Goal: Task Accomplishment & Management: Use online tool/utility

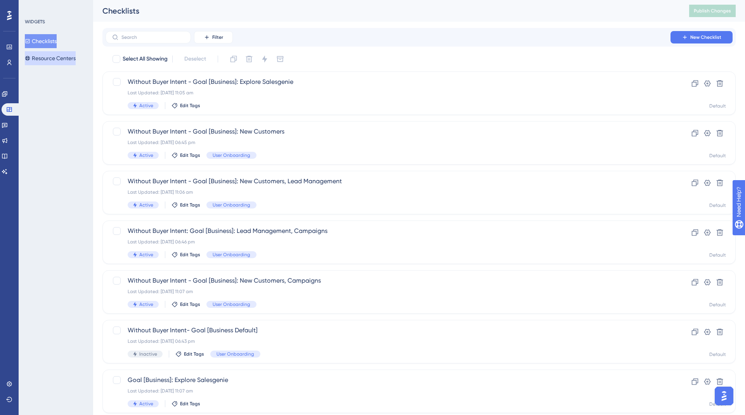
click at [49, 63] on button "Resource Centers" at bounding box center [50, 58] width 51 height 14
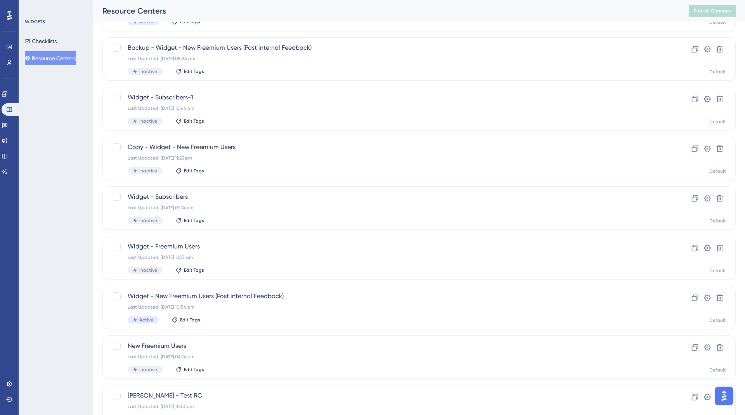
scroll to position [88, 0]
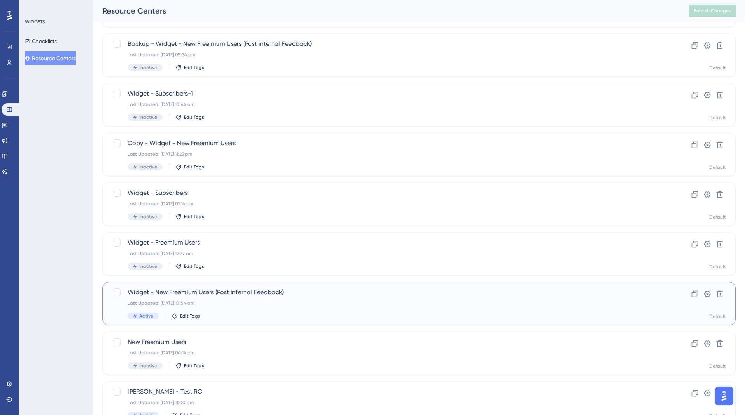
click at [221, 301] on div "Last Updated: [DATE] 10:54 am" at bounding box center [388, 303] width 521 height 6
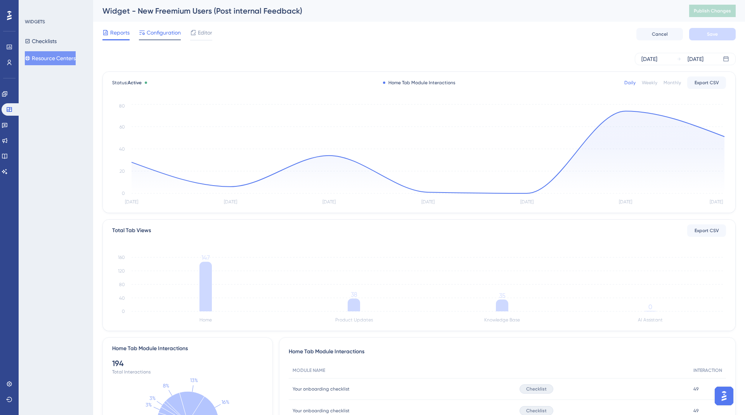
click at [156, 29] on span "Configuration" at bounding box center [164, 32] width 34 height 9
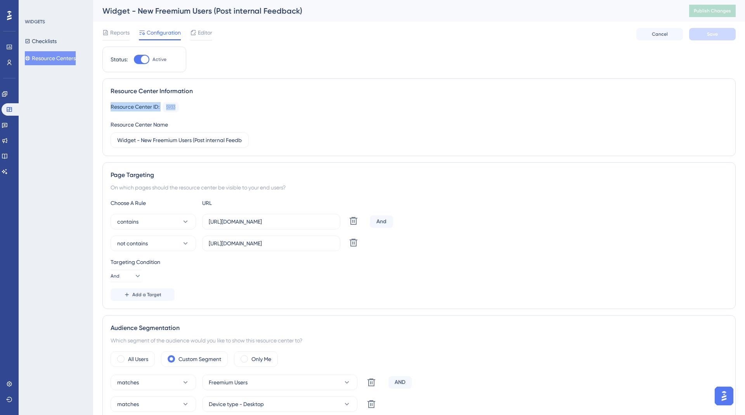
drag, startPoint x: 111, startPoint y: 107, endPoint x: 184, endPoint y: 106, distance: 73.7
click at [185, 106] on div "Resource Center ID: 5933 Copy" at bounding box center [419, 107] width 617 height 10
click at [173, 104] on div "5933" at bounding box center [170, 107] width 9 height 6
copy div "5933"
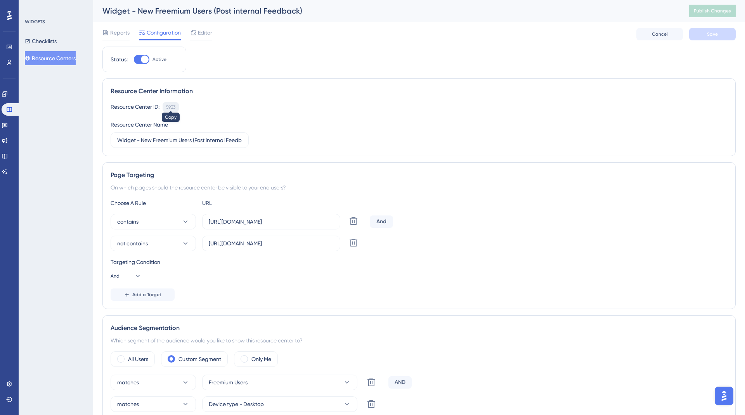
click at [171, 107] on div "5933" at bounding box center [170, 107] width 9 height 6
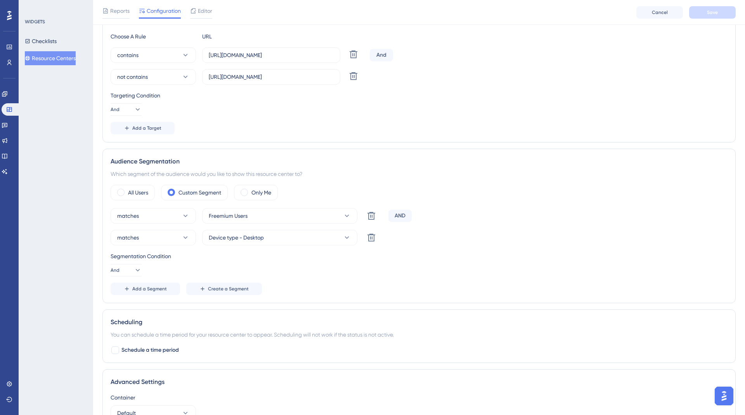
scroll to position [227, 0]
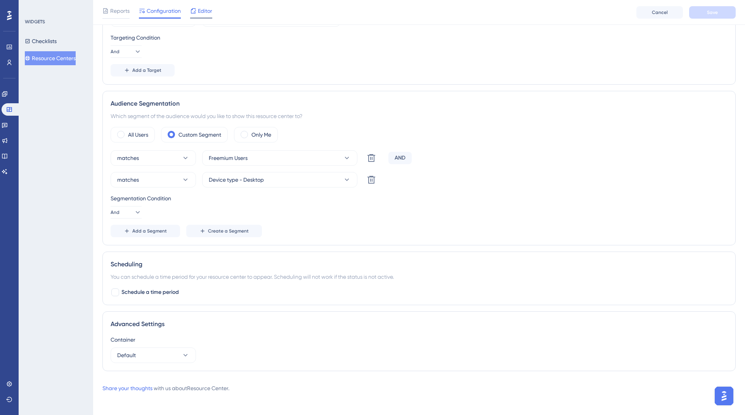
click at [203, 16] on div "Editor" at bounding box center [201, 12] width 22 height 12
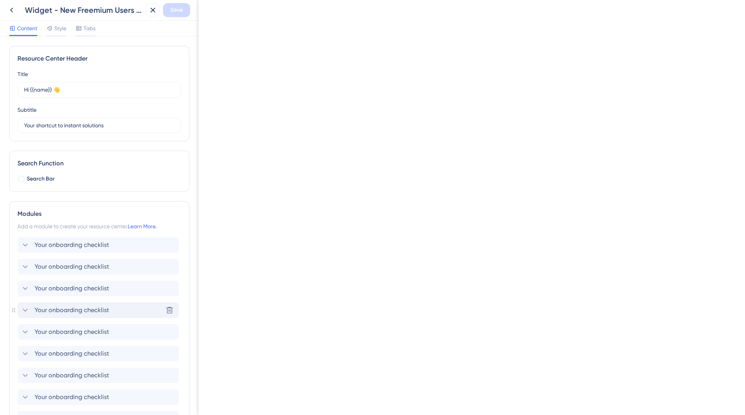
scroll to position [428, 0]
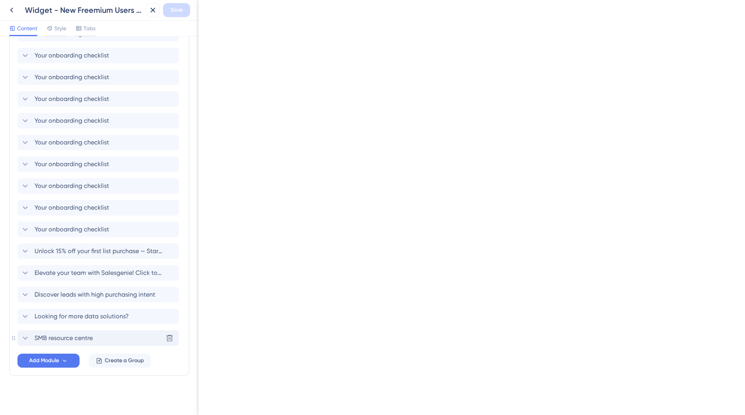
click at [54, 341] on span "SMB resource centre" at bounding box center [64, 337] width 58 height 9
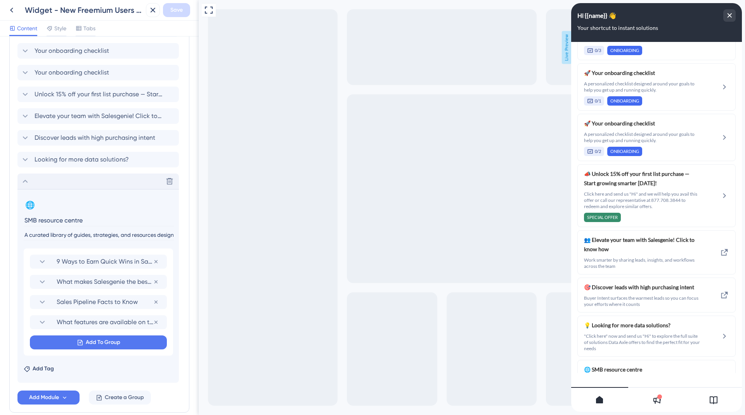
scroll to position [926, 0]
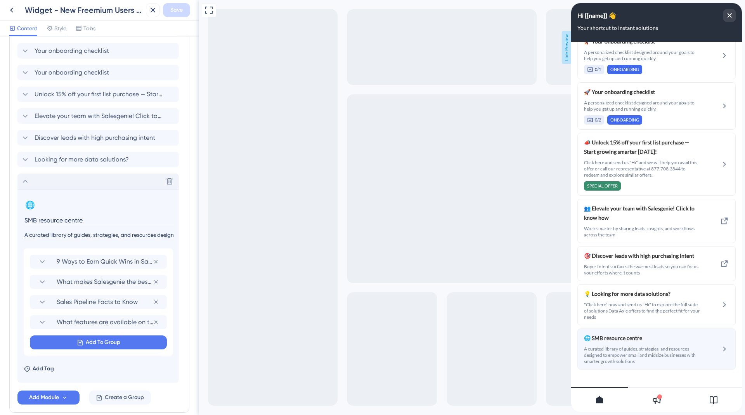
click at [639, 333] on span "🌐 SMB resource centre" at bounding box center [636, 337] width 104 height 9
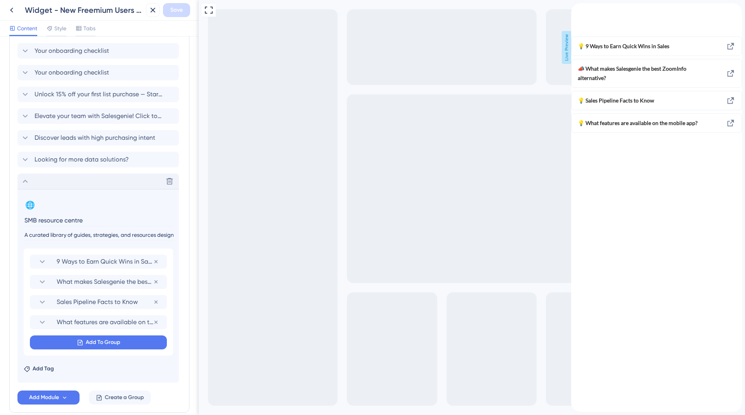
scroll to position [0, 0]
click at [117, 260] on span "9 Ways to Earn Quick Wins in Sales" at bounding box center [105, 261] width 97 height 9
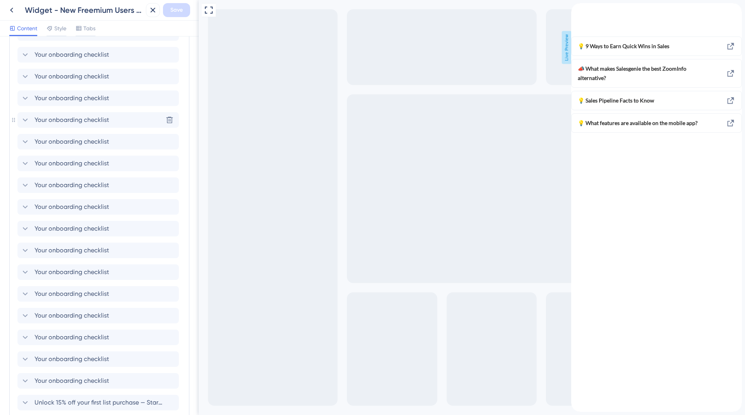
scroll to position [123, 0]
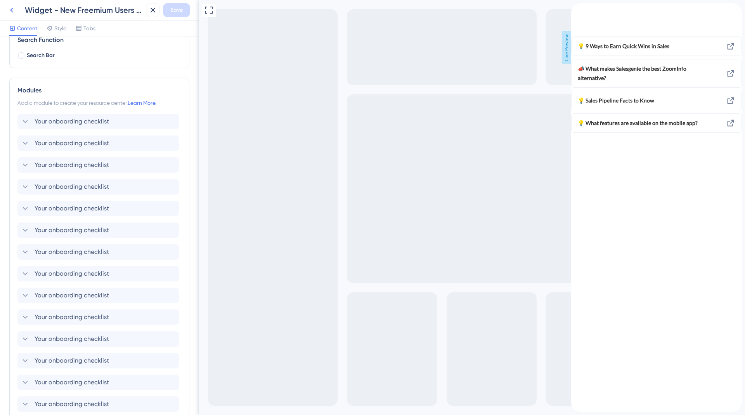
click at [8, 9] on icon at bounding box center [11, 9] width 9 height 9
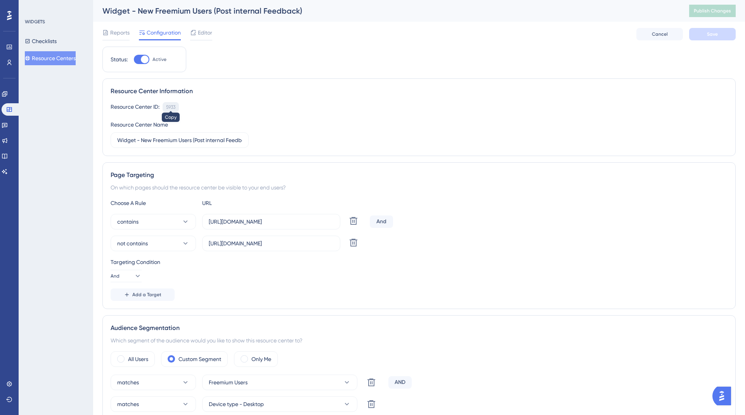
click at [169, 104] on div "5933" at bounding box center [170, 107] width 9 height 6
